Goal: Participate in discussion: Engage in conversation with other users on a specific topic

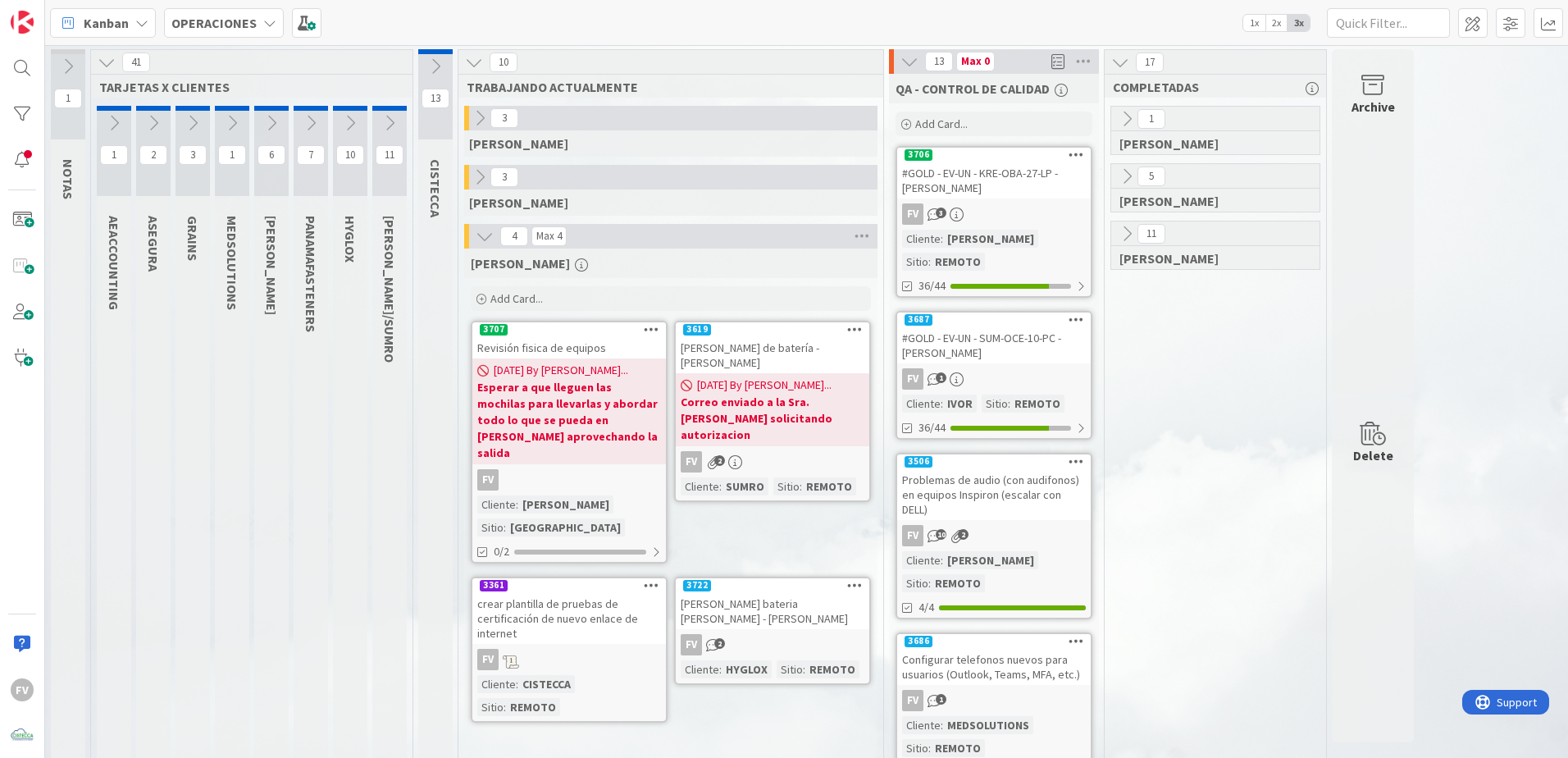
click at [429, 69] on icon at bounding box center [435, 66] width 18 height 18
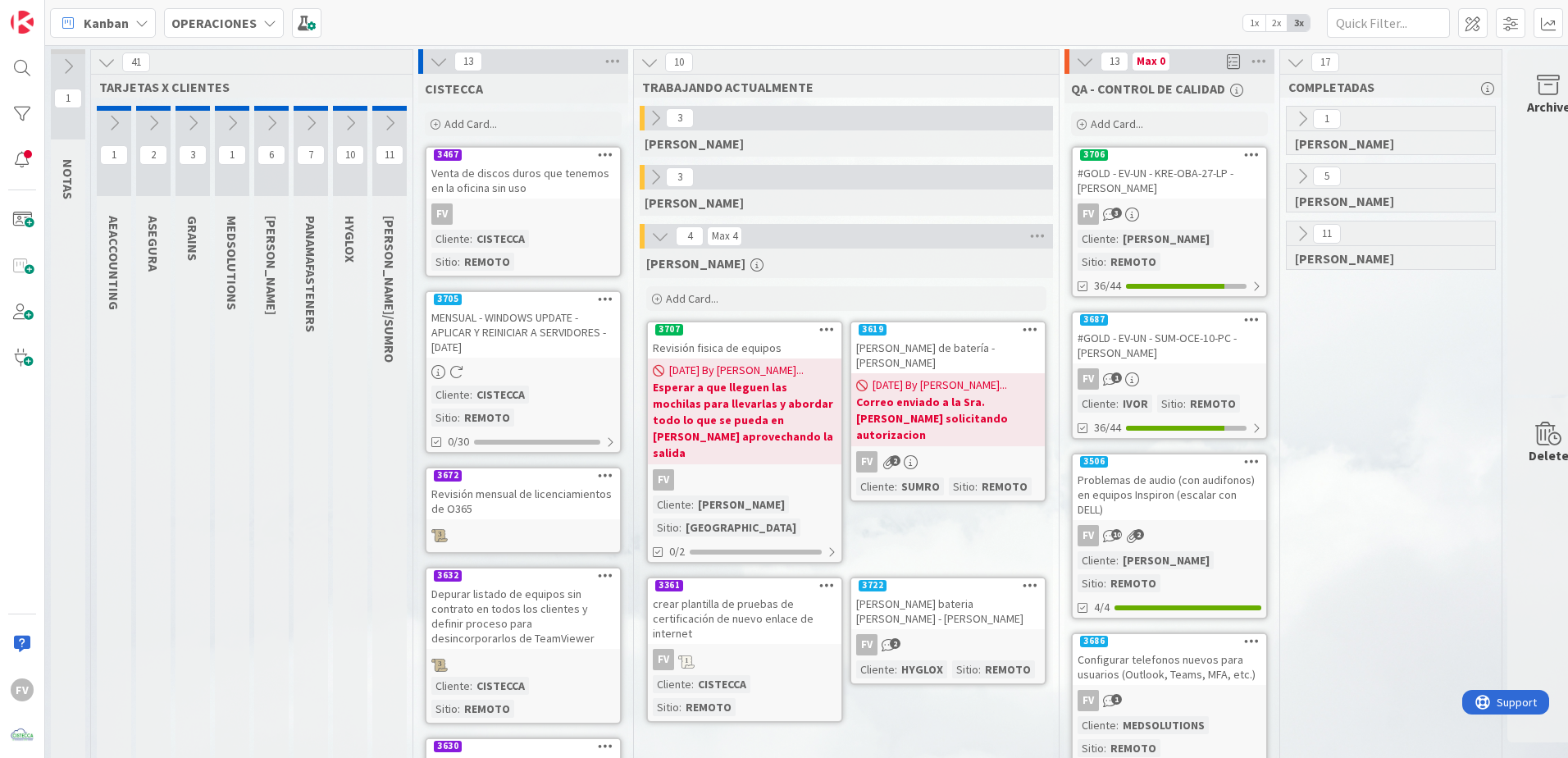
click at [543, 177] on div "Venta de discos duros que tenemos en la oficina sin uso" at bounding box center [523, 180] width 194 height 36
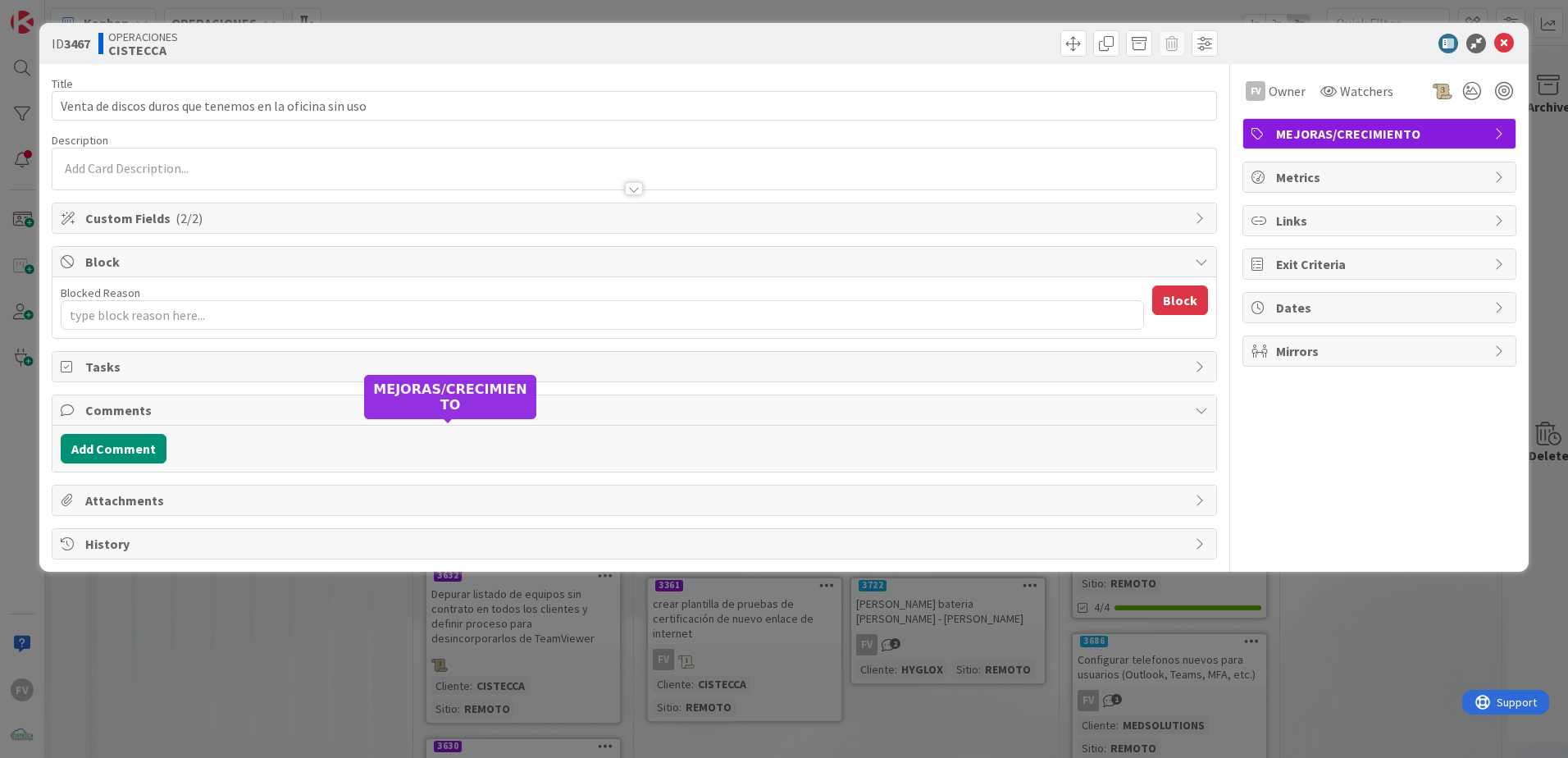
type textarea "x"
click at [131, 451] on button "Add Comment" at bounding box center [113, 448] width 106 height 30
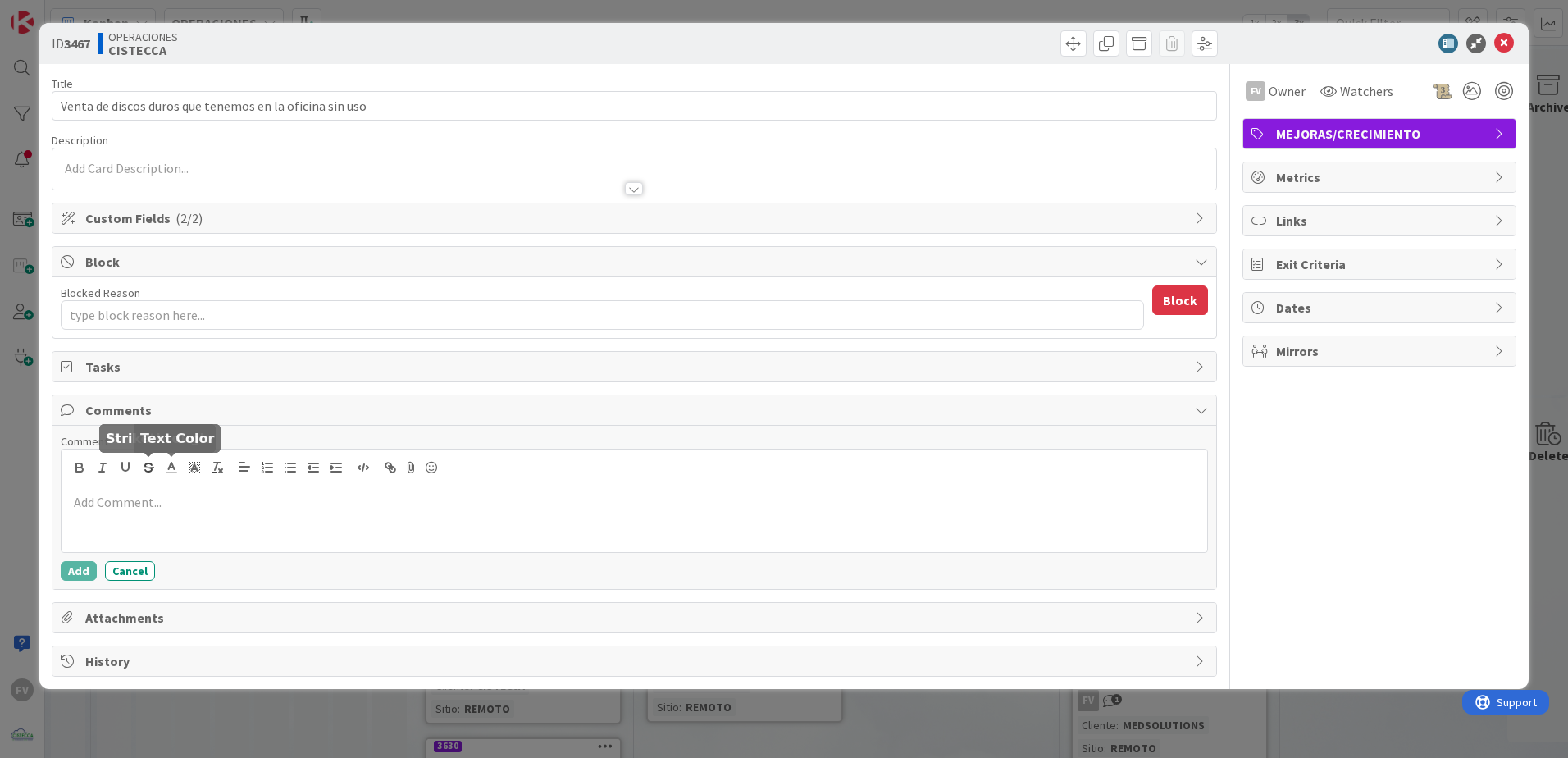
drag, startPoint x: 199, startPoint y: 499, endPoint x: 234, endPoint y: 476, distance: 41.9
click at [221, 488] on div at bounding box center [634, 519] width 1146 height 65
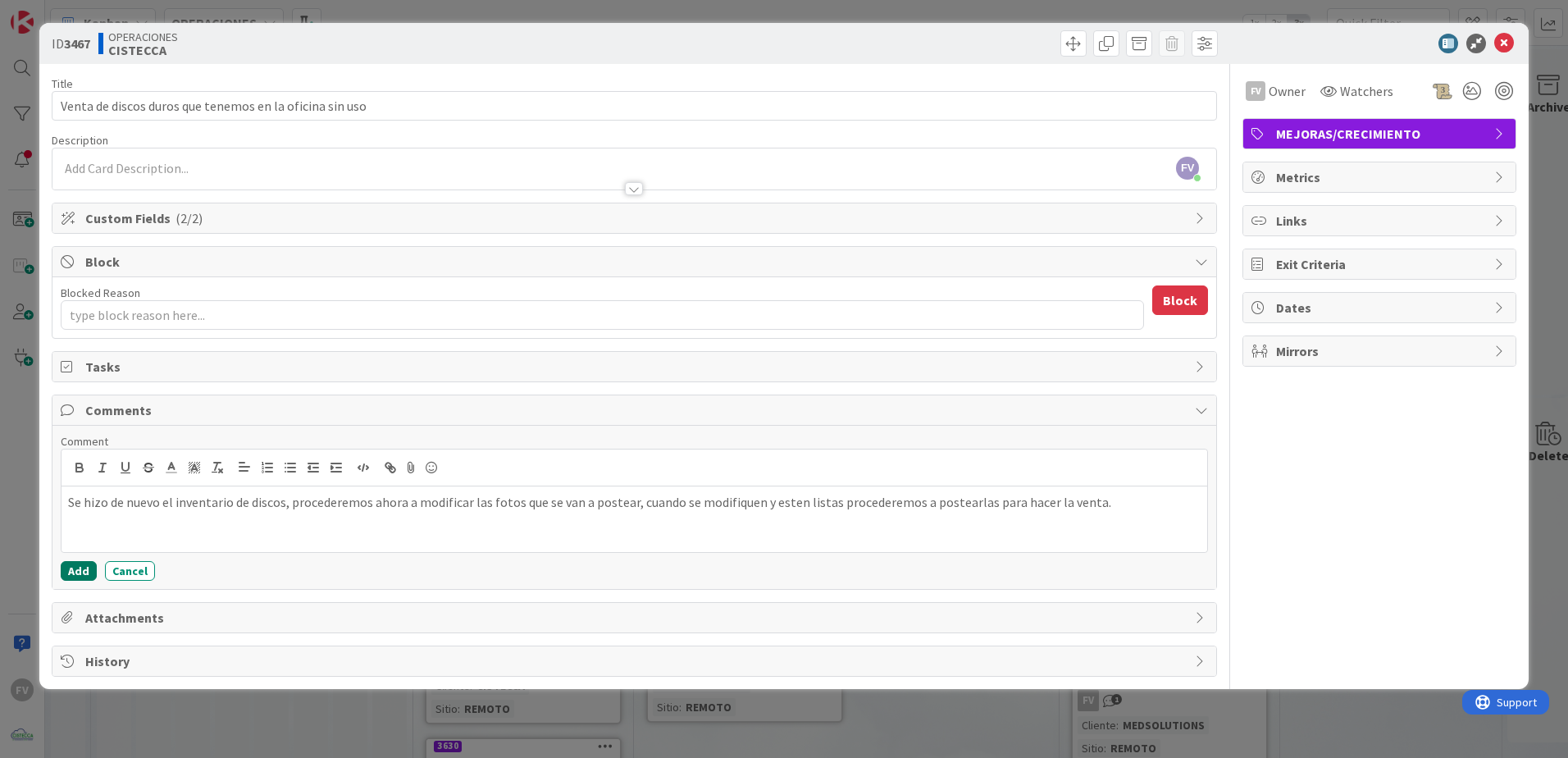
click at [85, 563] on button "Add" at bounding box center [79, 570] width 36 height 20
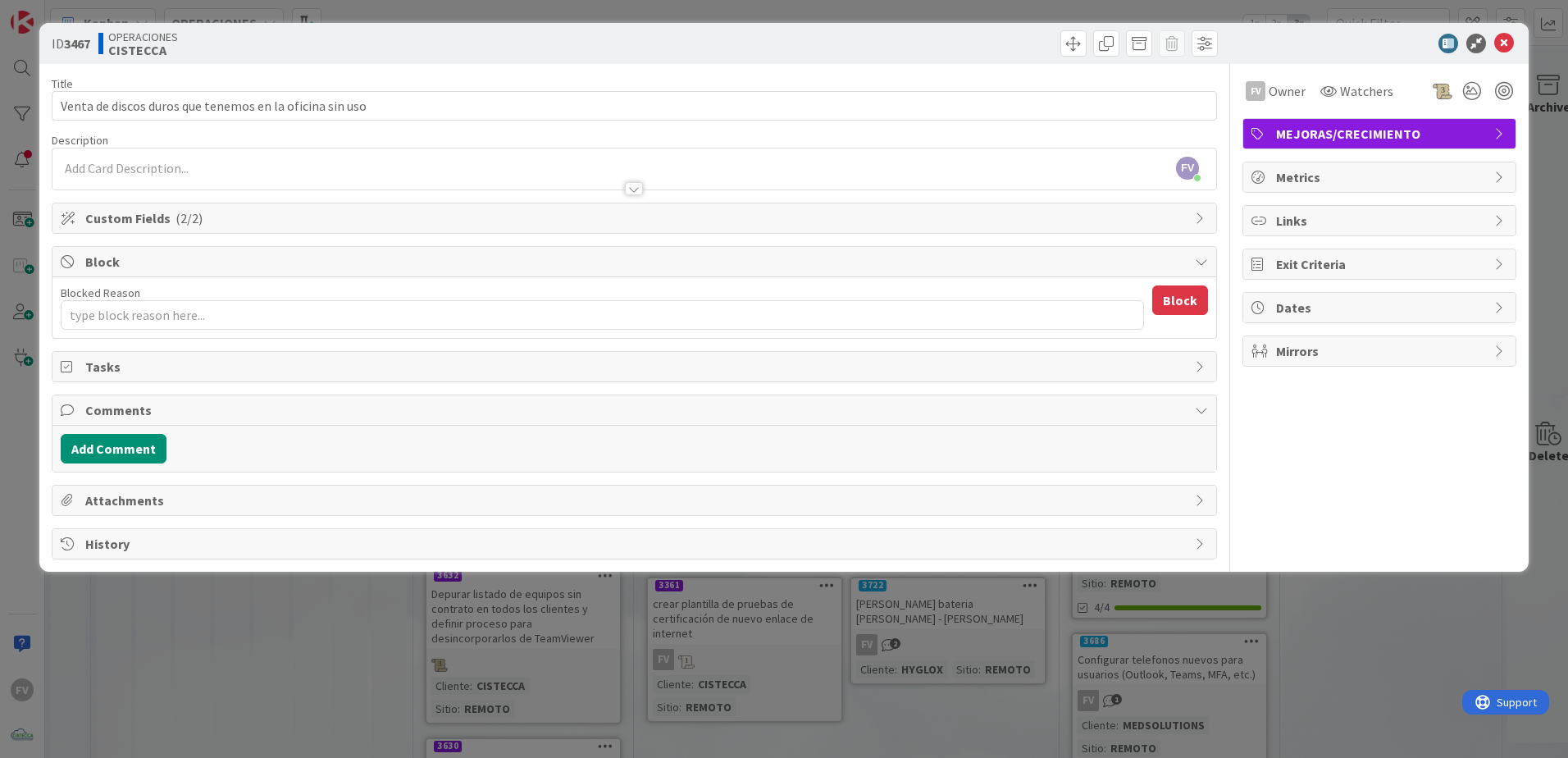
click at [31, 465] on div "ID 3467 OPERACIONES CISTECCA Title 55 / 128 Venta de discos duros que tenemos e…" at bounding box center [784, 379] width 1568 height 758
type textarea "x"
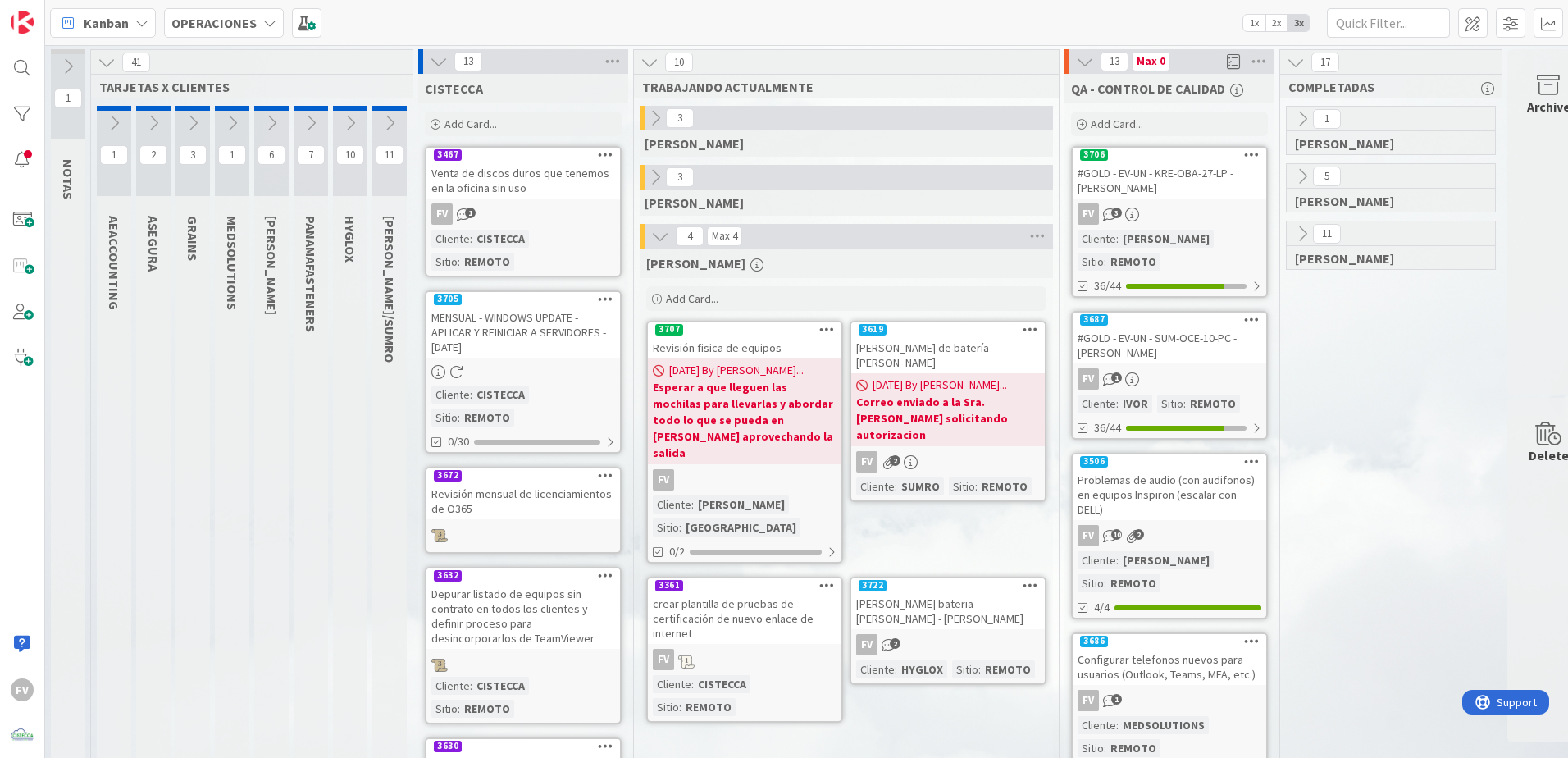
click at [439, 64] on icon at bounding box center [439, 61] width 18 height 18
